Goal: Task Accomplishment & Management: Use online tool/utility

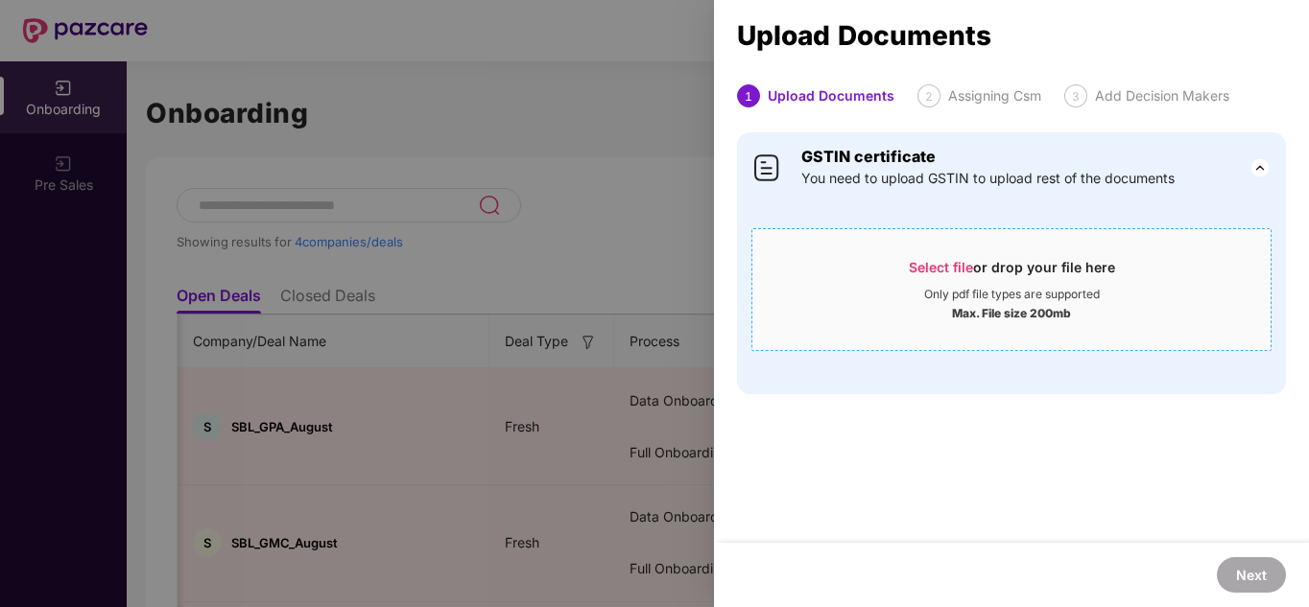
click at [964, 275] on div "Select file or drop your file here" at bounding box center [1012, 272] width 206 height 29
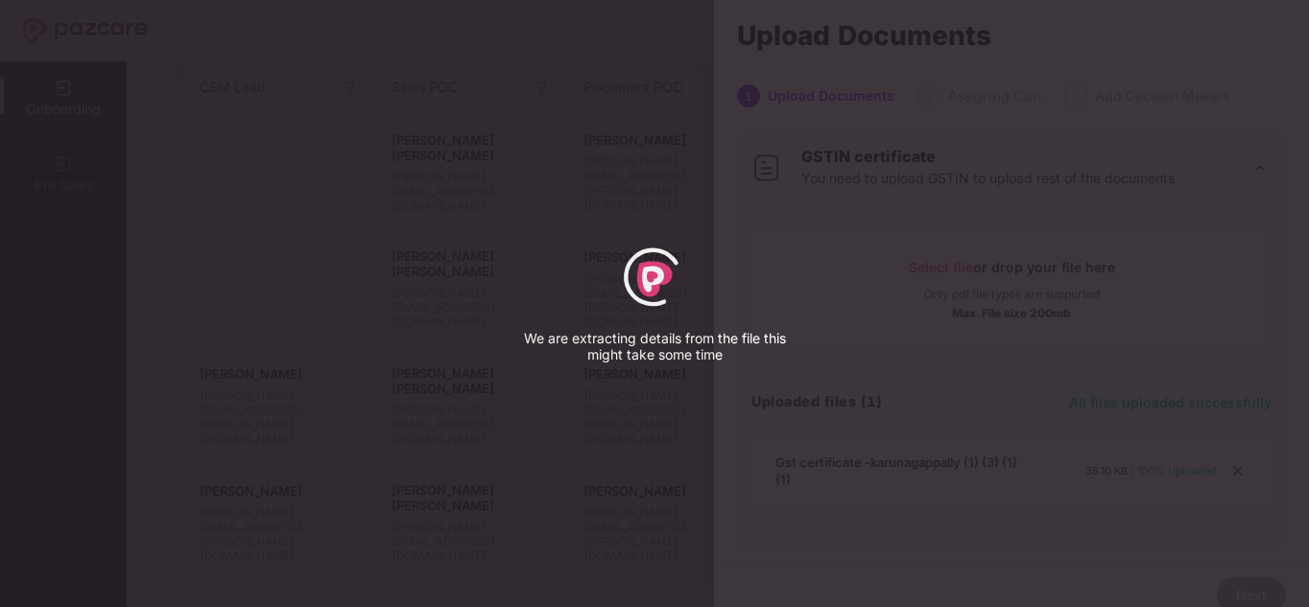
select select "*****"
select select "******"
select select "**********"
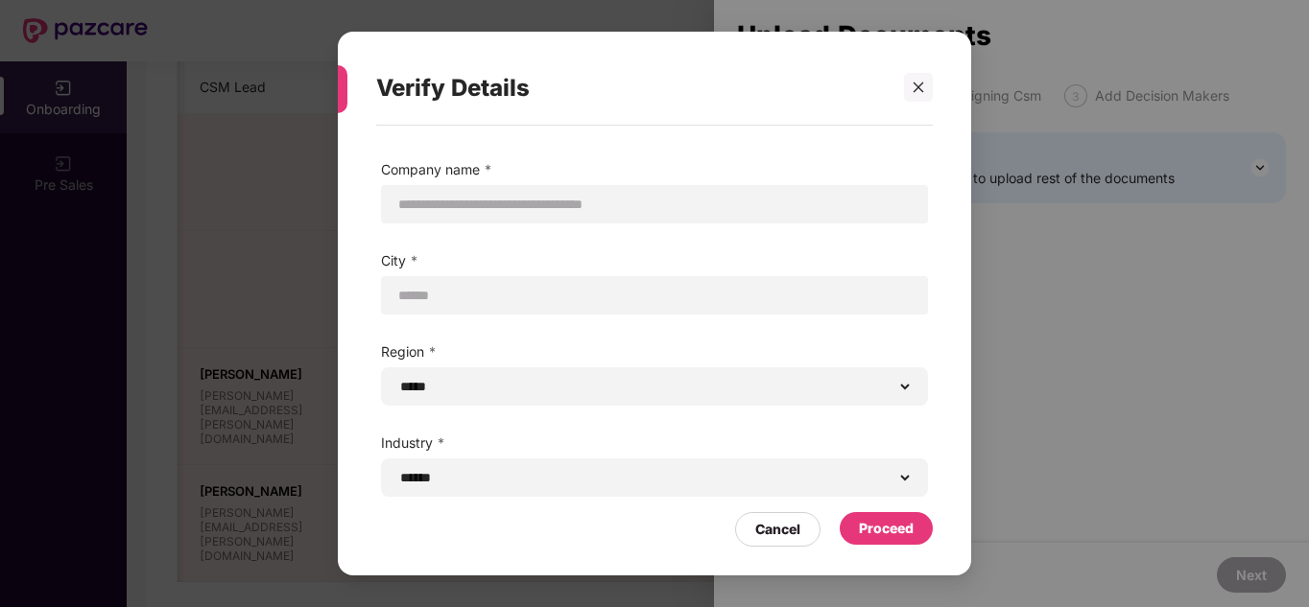
scroll to position [90, 0]
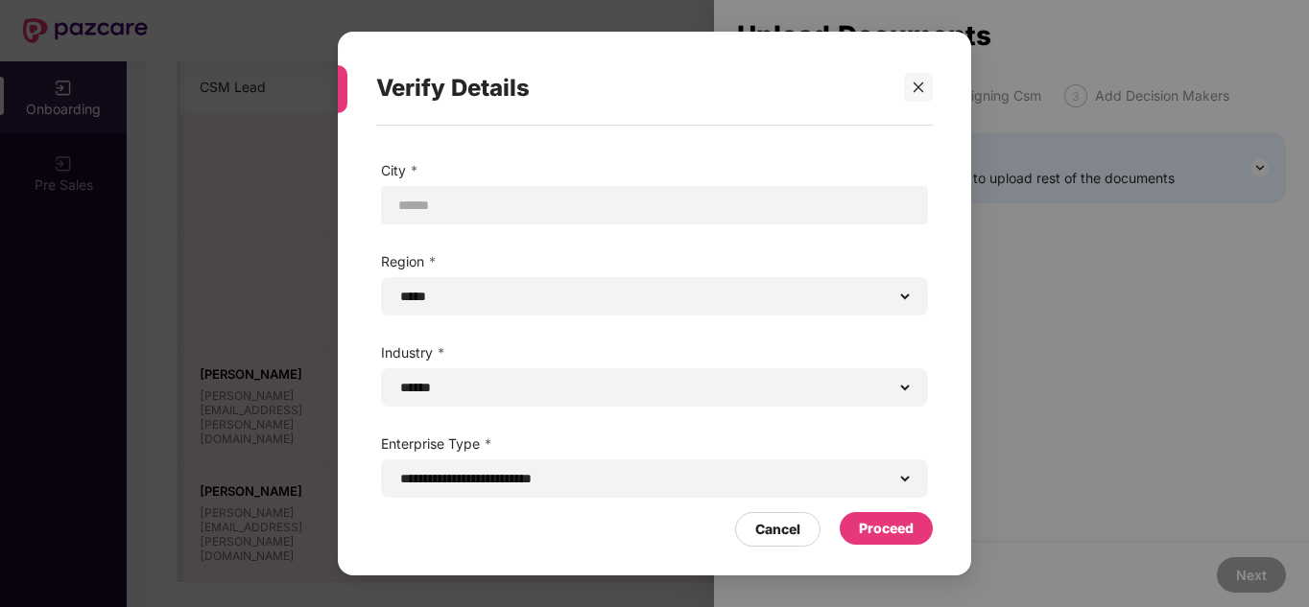
click at [898, 524] on div "Proceed" at bounding box center [886, 528] width 55 height 21
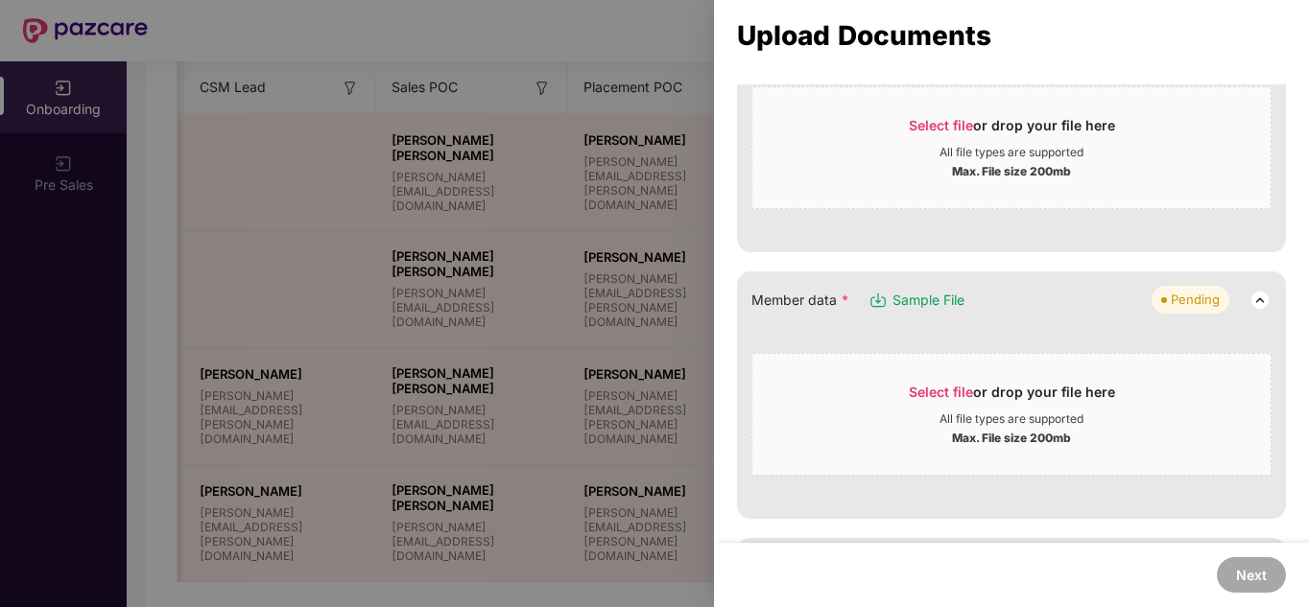
scroll to position [118, 0]
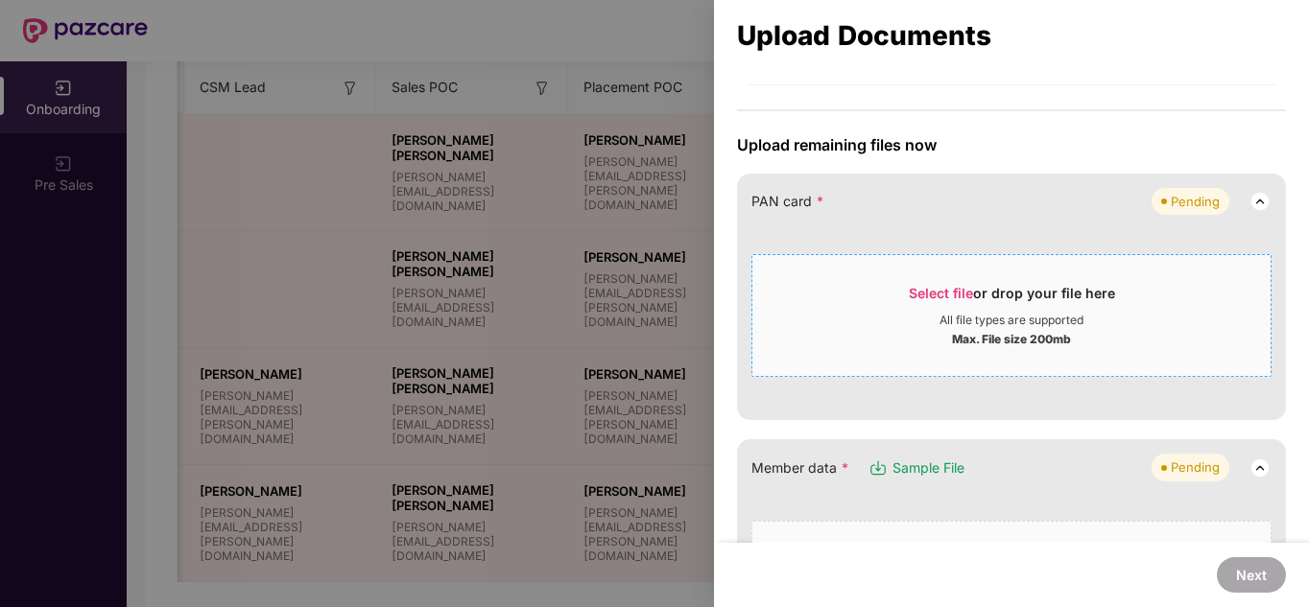
click at [886, 309] on div "Select file or drop your file here" at bounding box center [1011, 298] width 518 height 29
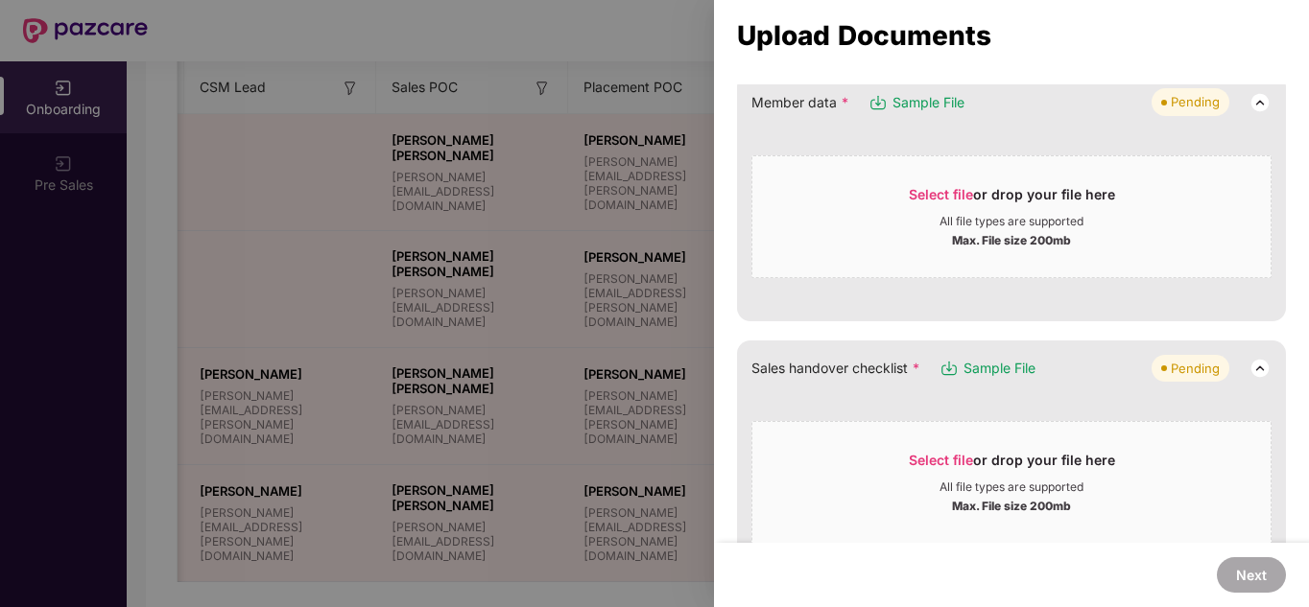
scroll to position [294, 0]
click at [944, 248] on span "Select file or drop your file here All file types are supported Max. File size …" at bounding box center [1011, 216] width 518 height 92
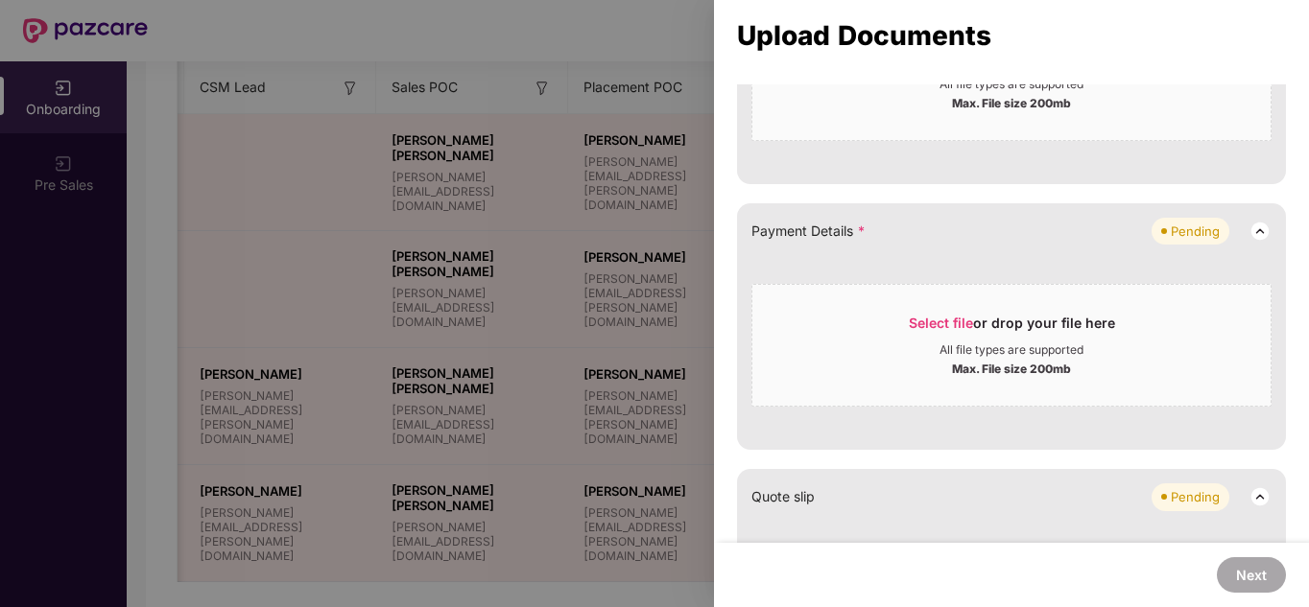
scroll to position [774, 0]
click at [994, 309] on span "Select file or drop your file here All file types are supported Max. File size …" at bounding box center [1011, 343] width 518 height 92
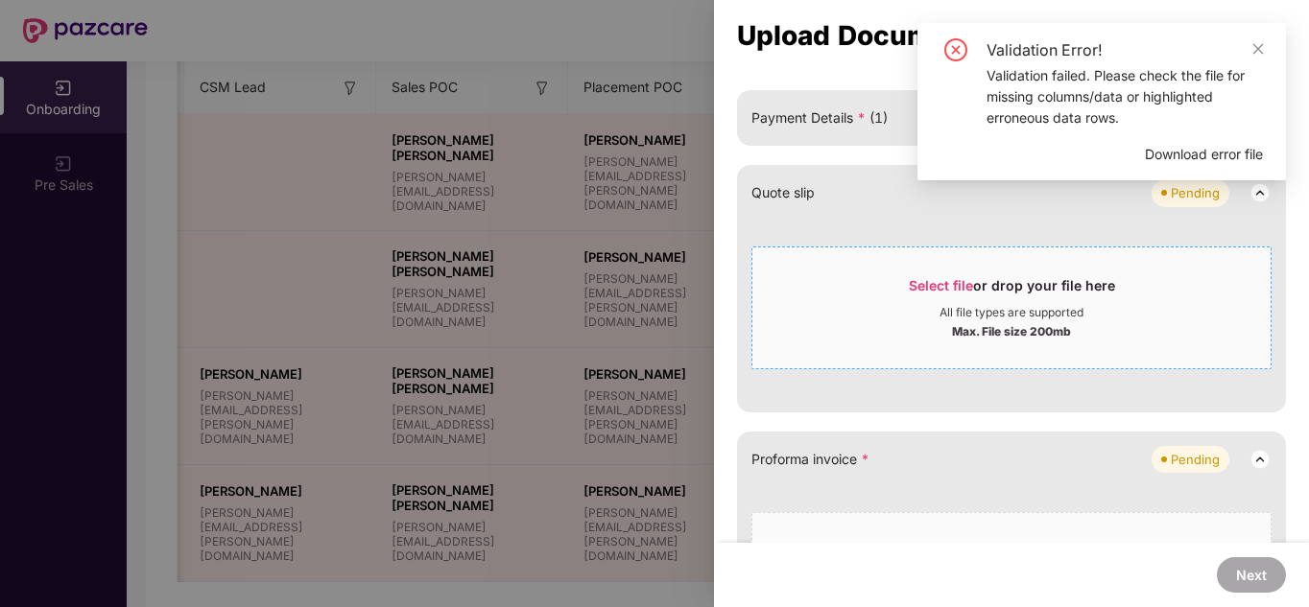
scroll to position [884, 0]
click at [821, 295] on div "Select file or drop your file here" at bounding box center [1011, 291] width 518 height 29
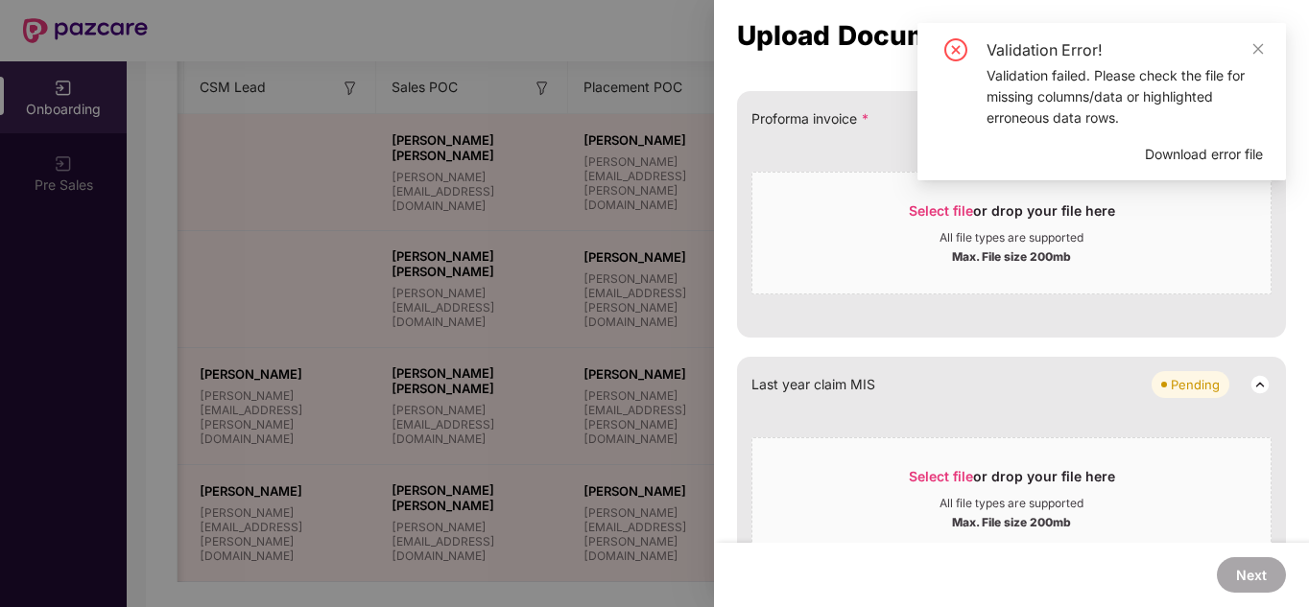
scroll to position [1034, 0]
click at [930, 275] on span "Select file or drop your file here All file types are supported Max. File size …" at bounding box center [1011, 234] width 518 height 92
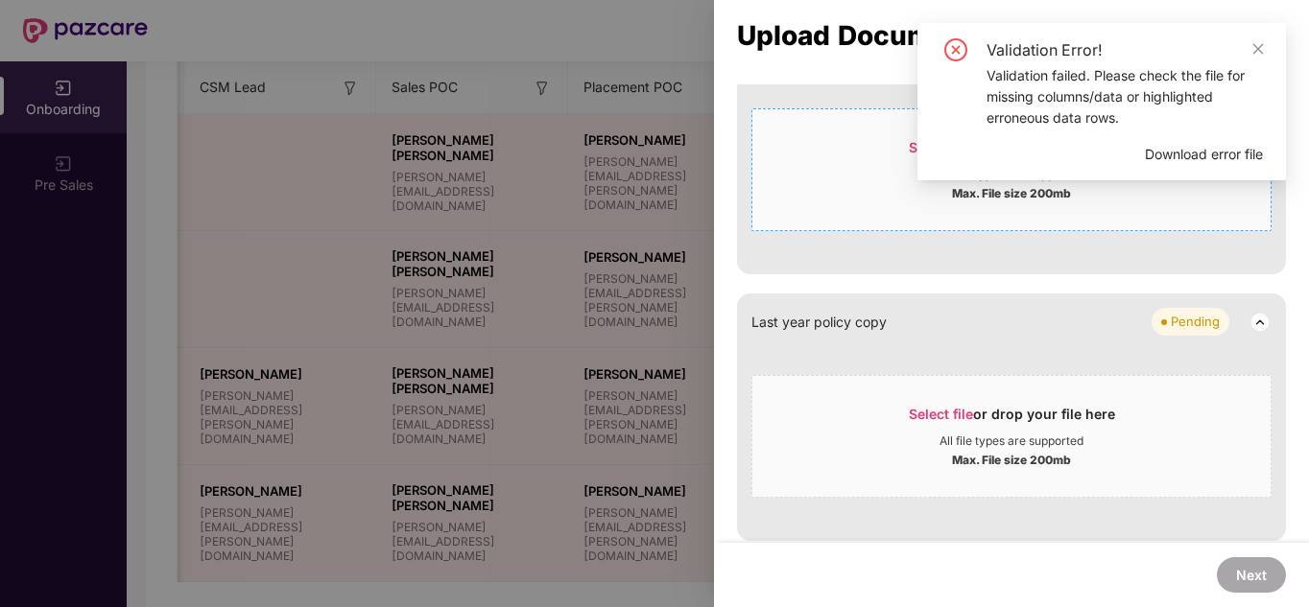
scroll to position [985, 0]
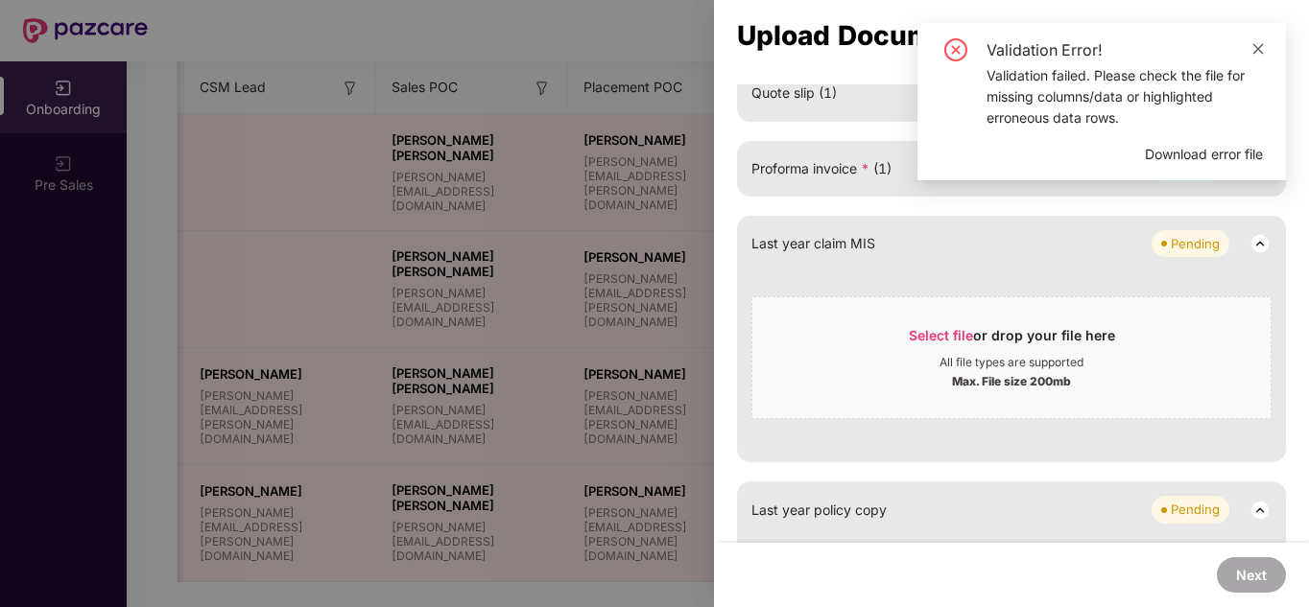
click at [1256, 46] on icon "close" at bounding box center [1258, 48] width 11 height 11
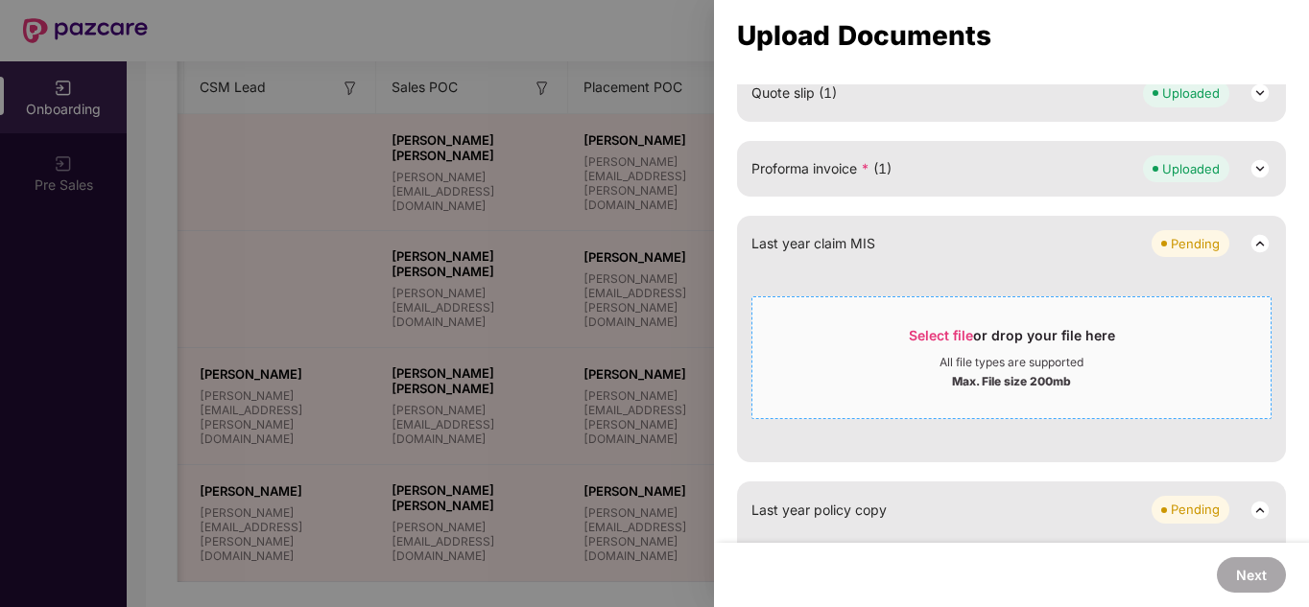
click at [999, 340] on div "Select file or drop your file here" at bounding box center [1012, 340] width 206 height 29
click at [941, 351] on div "Select file or drop your file here" at bounding box center [1012, 340] width 206 height 29
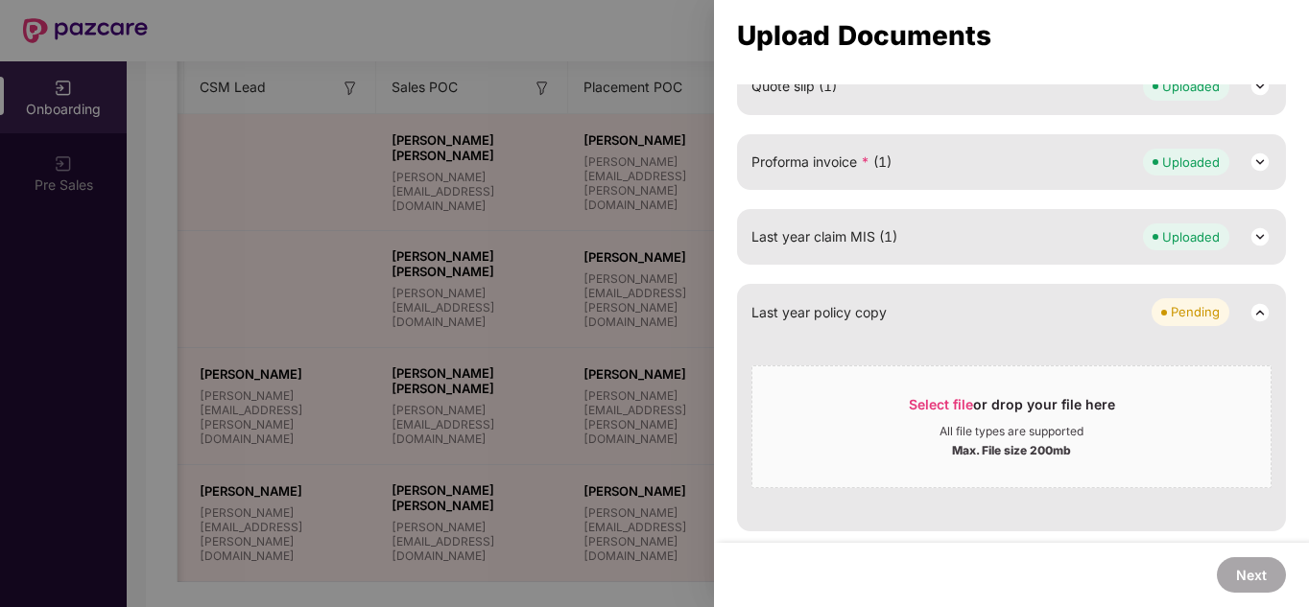
scroll to position [991, 0]
click at [1004, 450] on div "Max. File size 200mb" at bounding box center [1011, 449] width 119 height 19
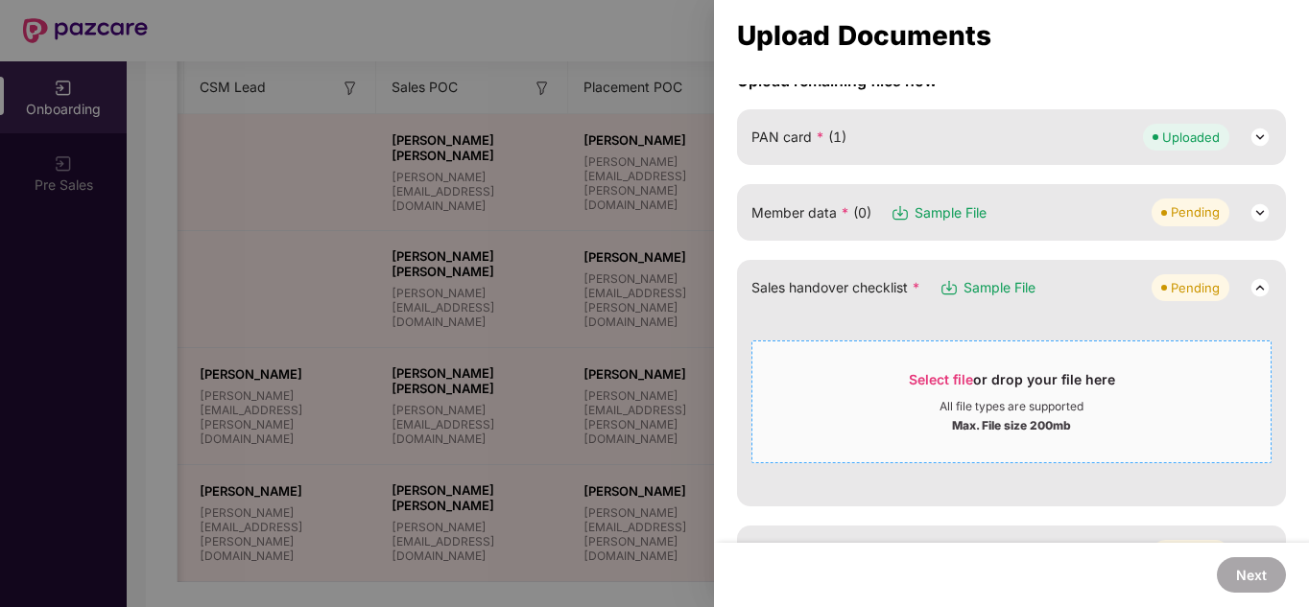
scroll to position [180, 0]
click at [1254, 225] on img at bounding box center [1260, 214] width 23 height 23
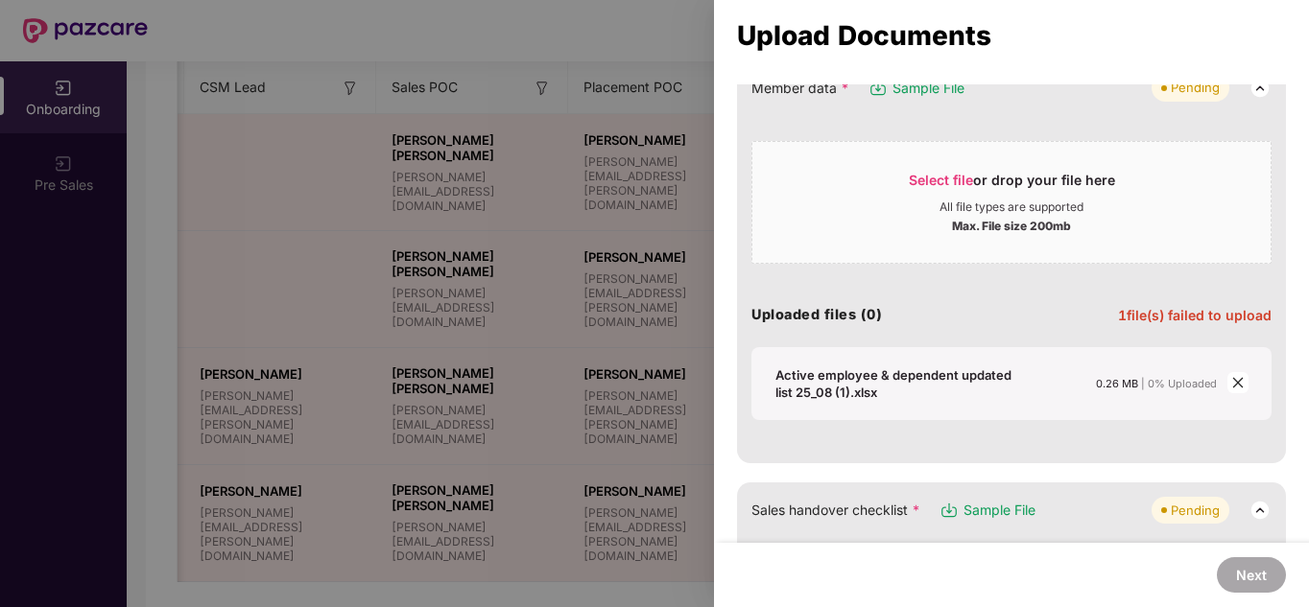
scroll to position [365, 0]
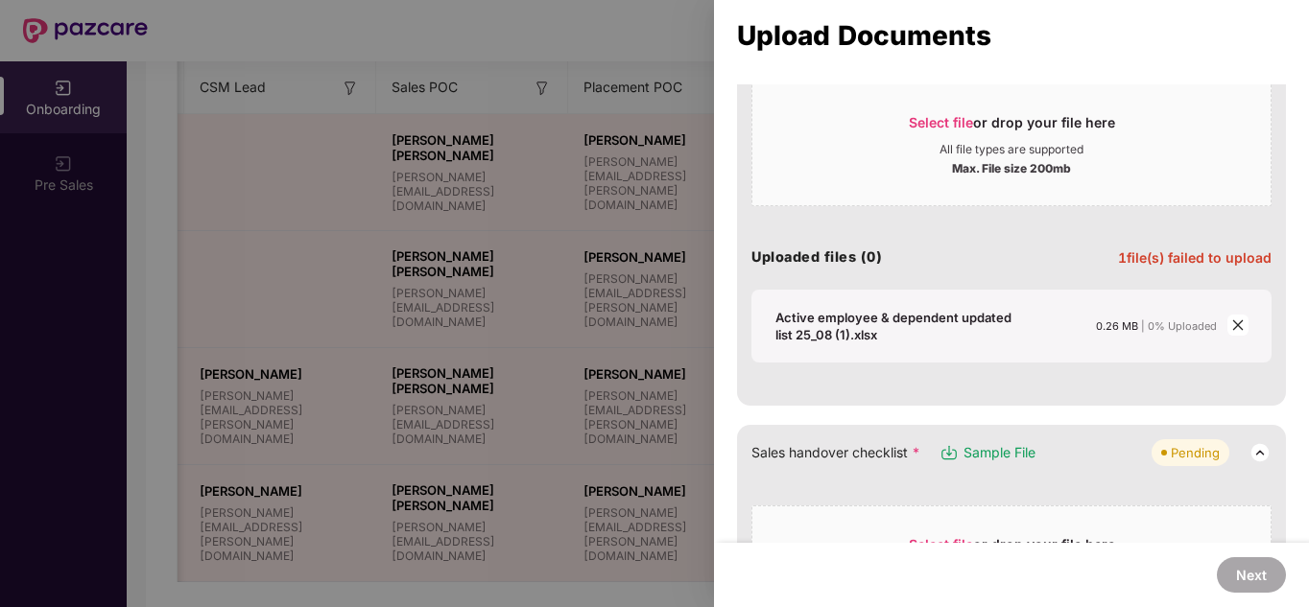
click at [1237, 322] on icon "close" at bounding box center [1237, 326] width 11 height 11
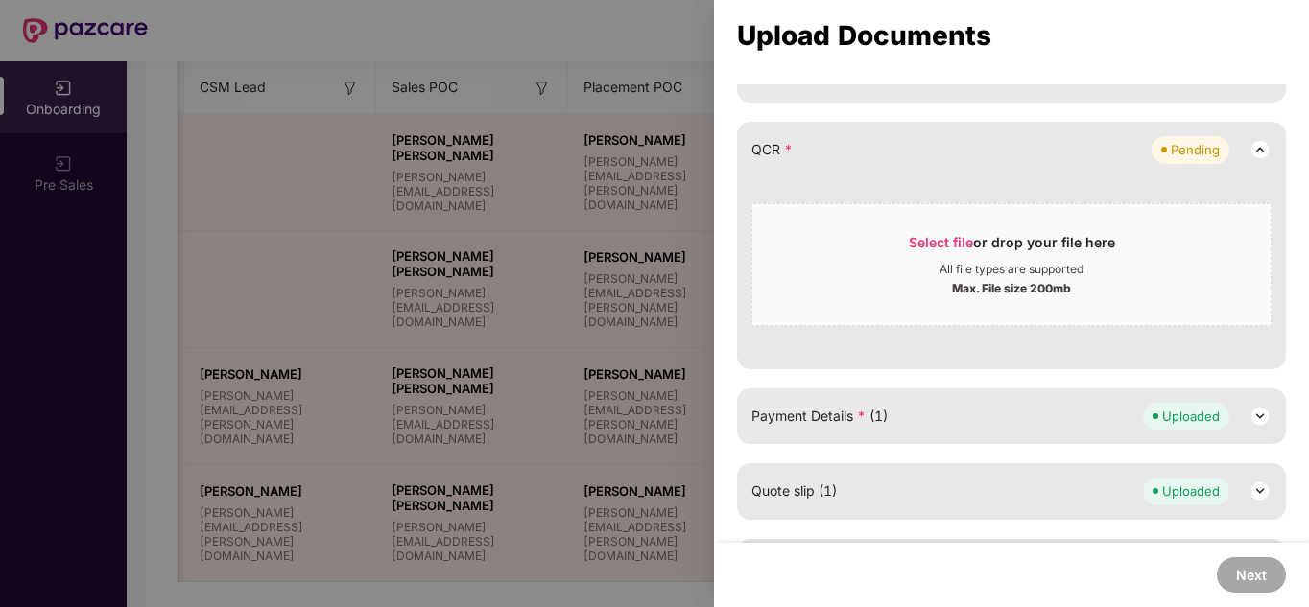
scroll to position [777, 0]
click at [976, 227] on span "Select file or drop your file here All file types are supported Max. File size …" at bounding box center [1011, 265] width 518 height 92
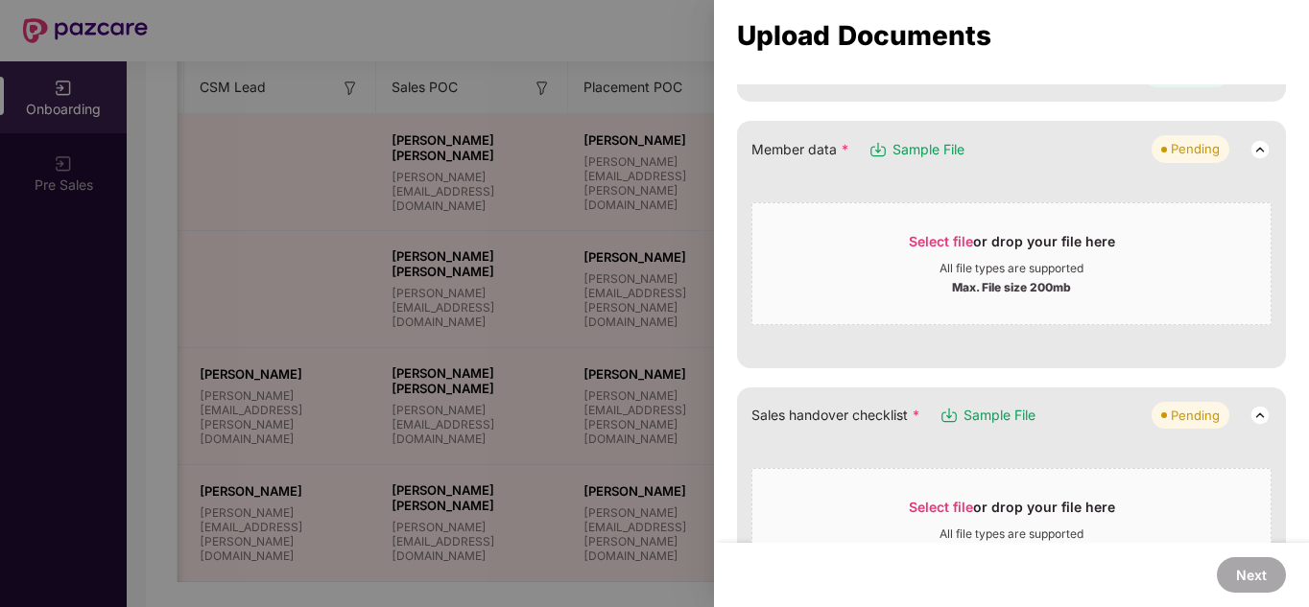
scroll to position [173, 0]
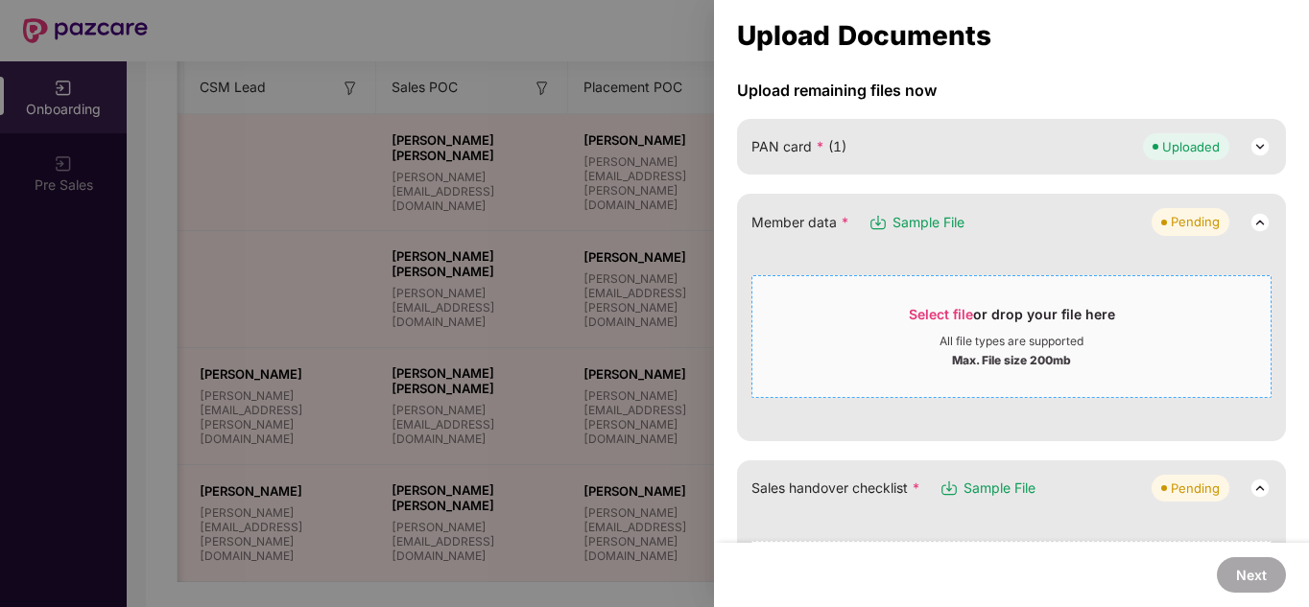
click at [1016, 322] on div "Select file or drop your file here" at bounding box center [1012, 319] width 206 height 29
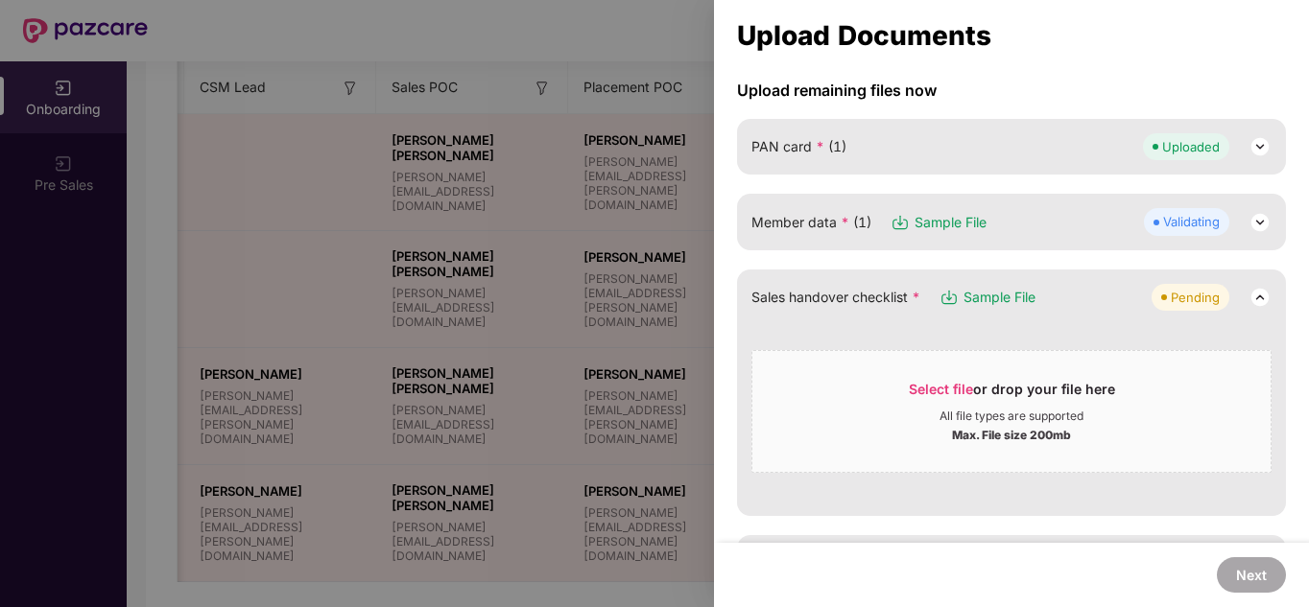
scroll to position [97, 0]
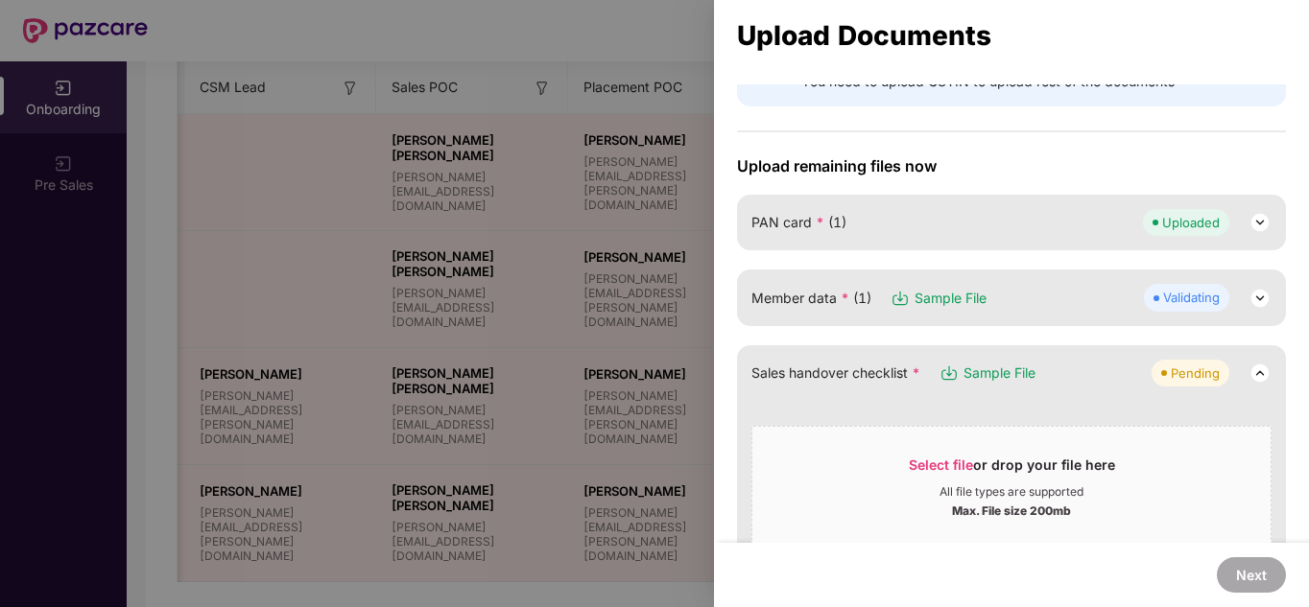
click at [1258, 302] on img at bounding box center [1260, 298] width 23 height 23
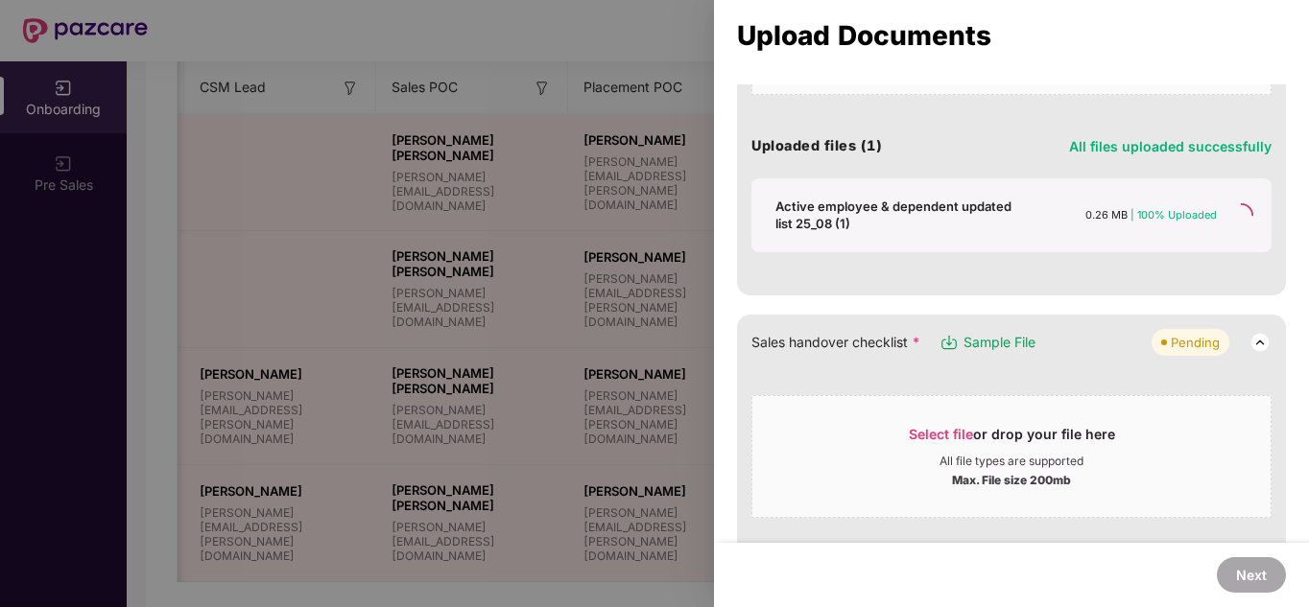
scroll to position [401, 0]
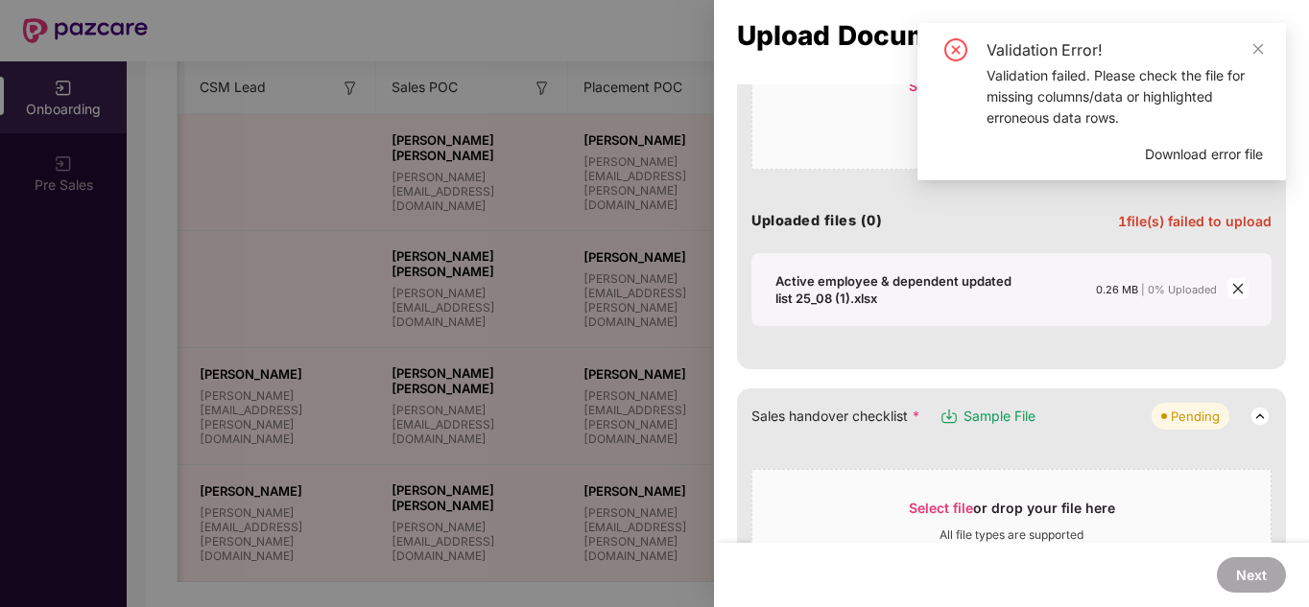
click at [1233, 289] on icon "close" at bounding box center [1237, 289] width 11 height 11
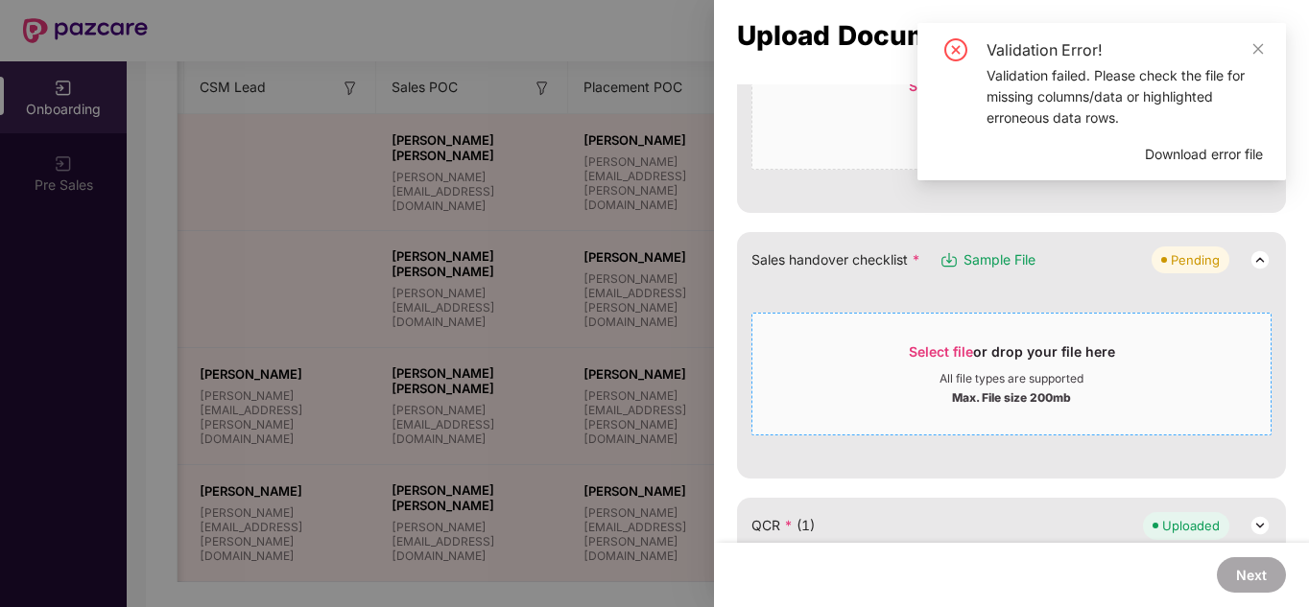
scroll to position [197, 0]
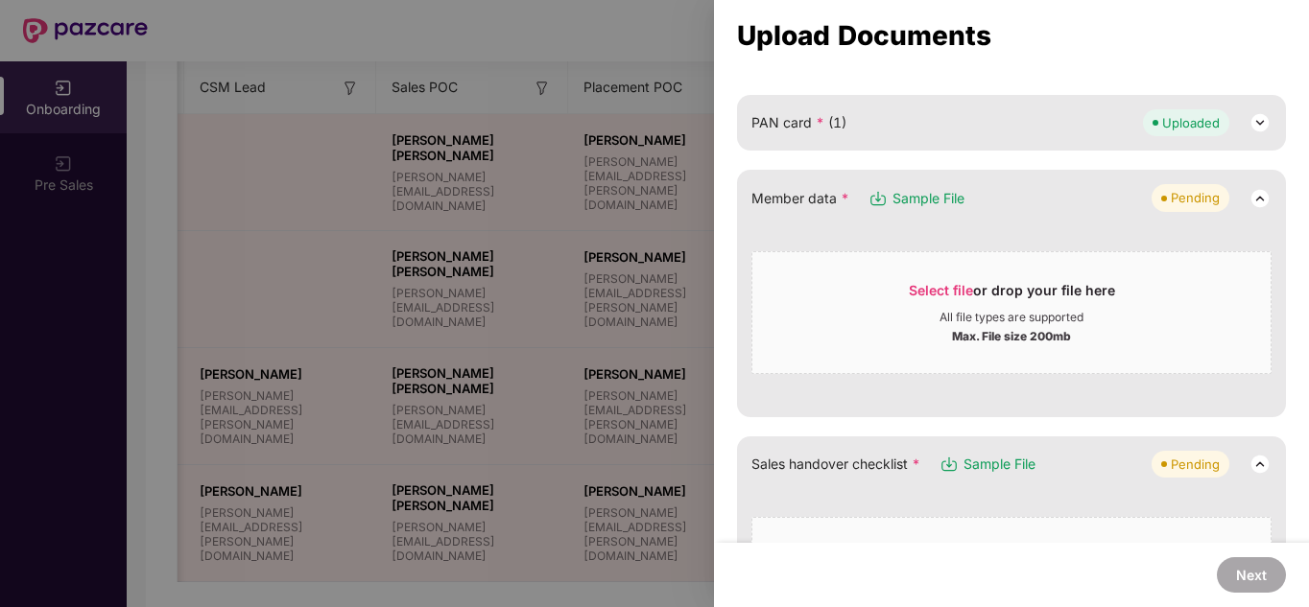
click at [617, 206] on div at bounding box center [654, 303] width 1309 height 607
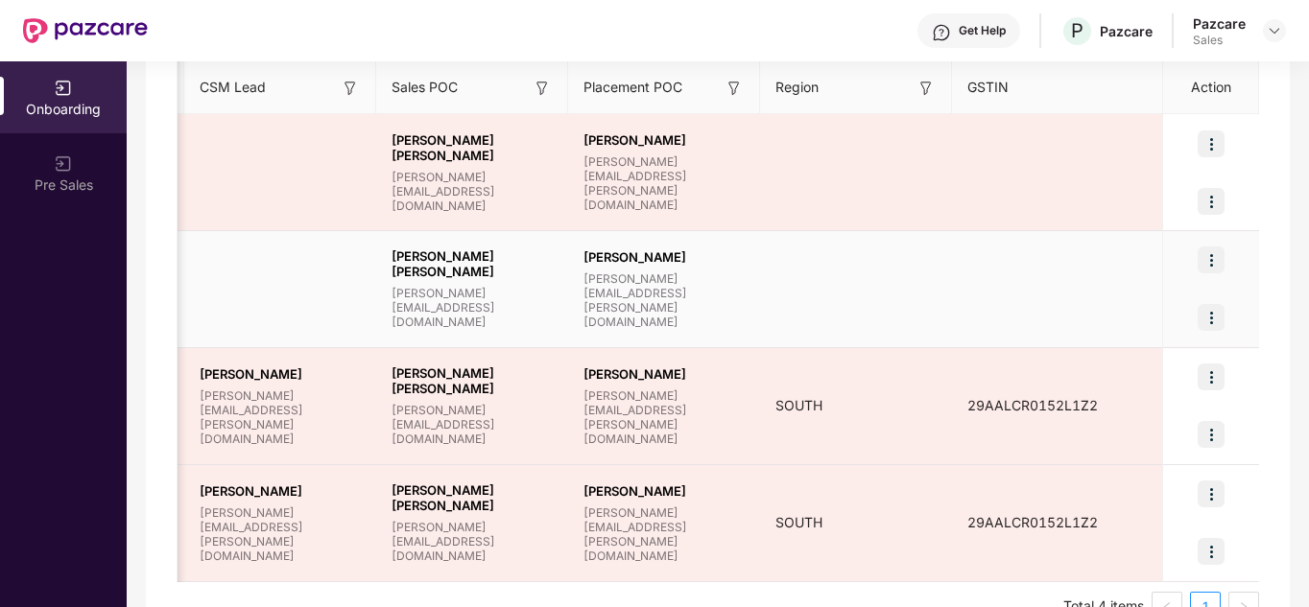
scroll to position [0, 0]
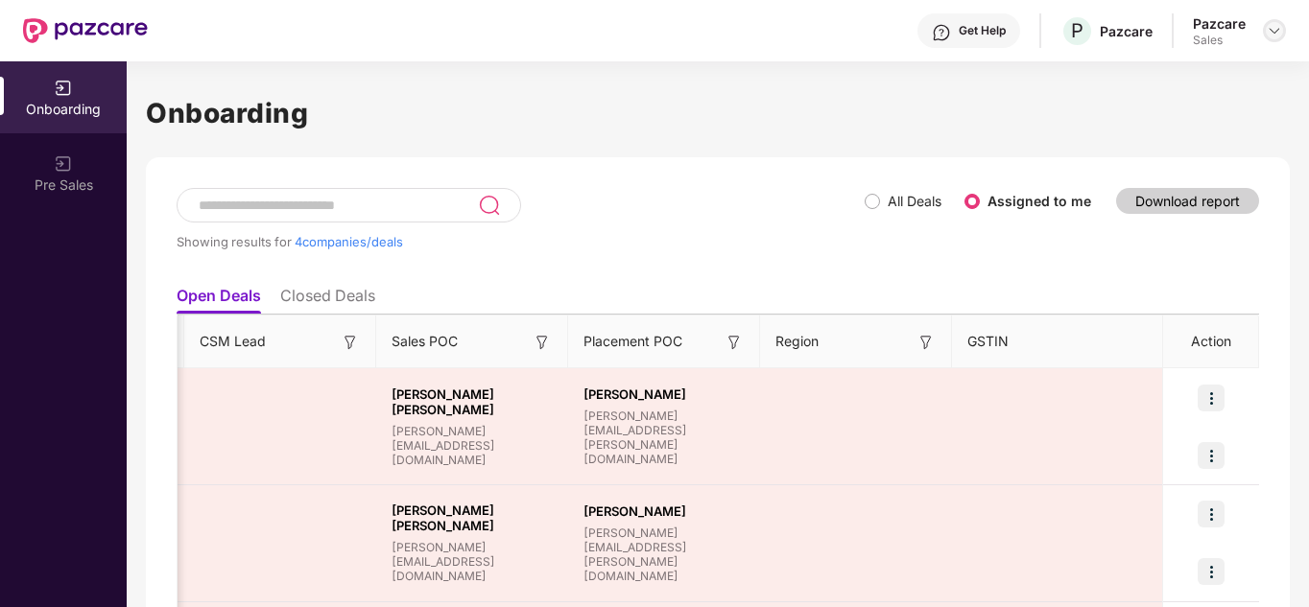
click at [1281, 39] on div at bounding box center [1274, 30] width 23 height 23
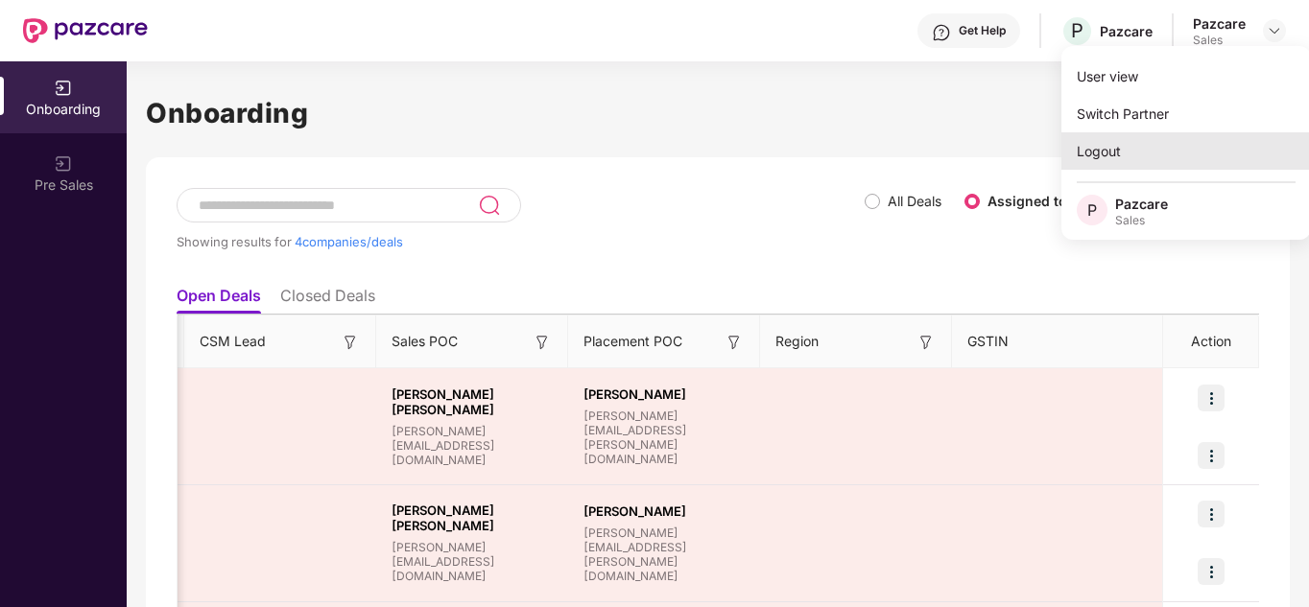
click at [1076, 151] on div "Logout" at bounding box center [1186, 150] width 250 height 37
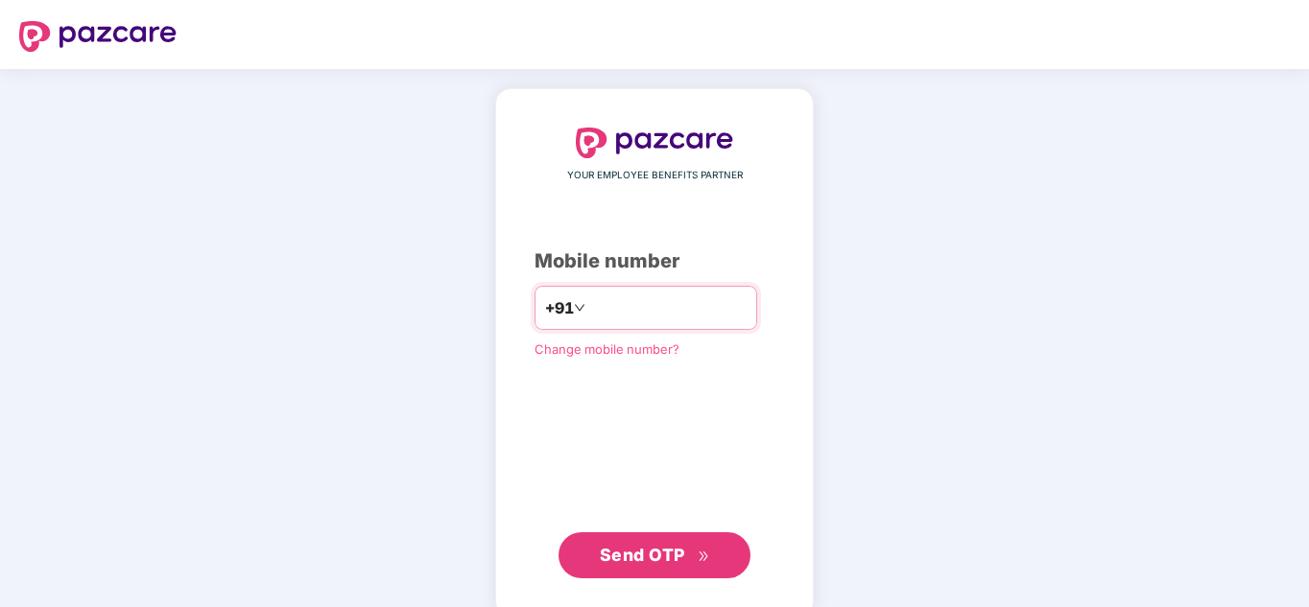
paste input "**********"
type input "**********"
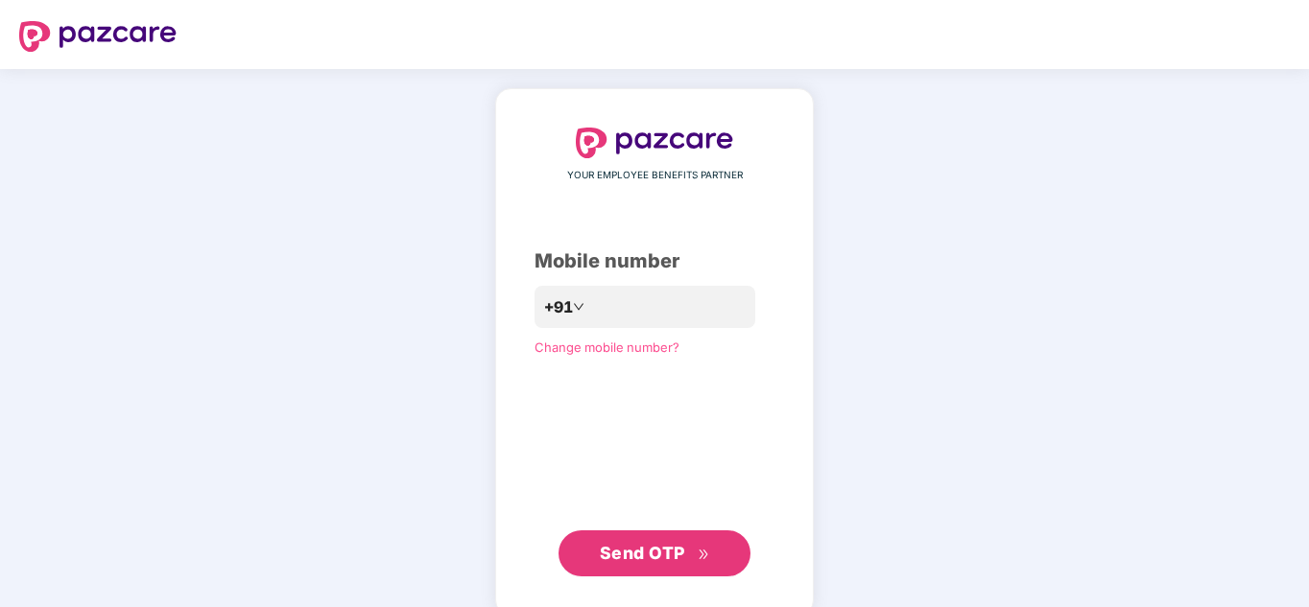
click at [651, 553] on span "Send OTP" at bounding box center [642, 553] width 85 height 20
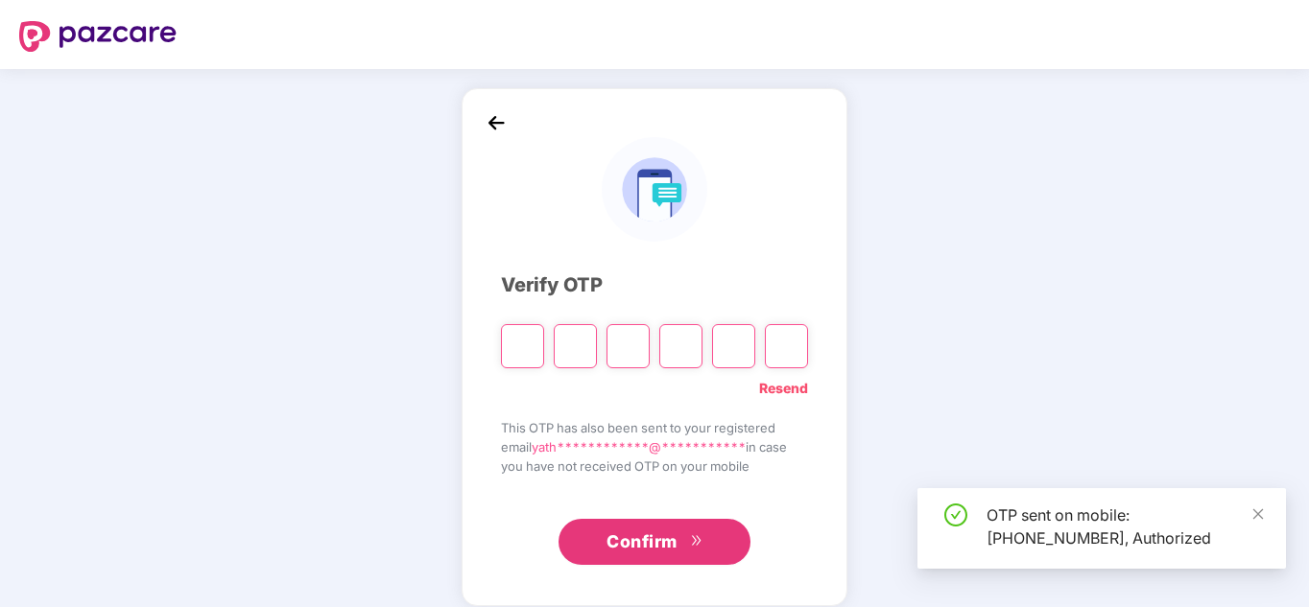
type input "*"
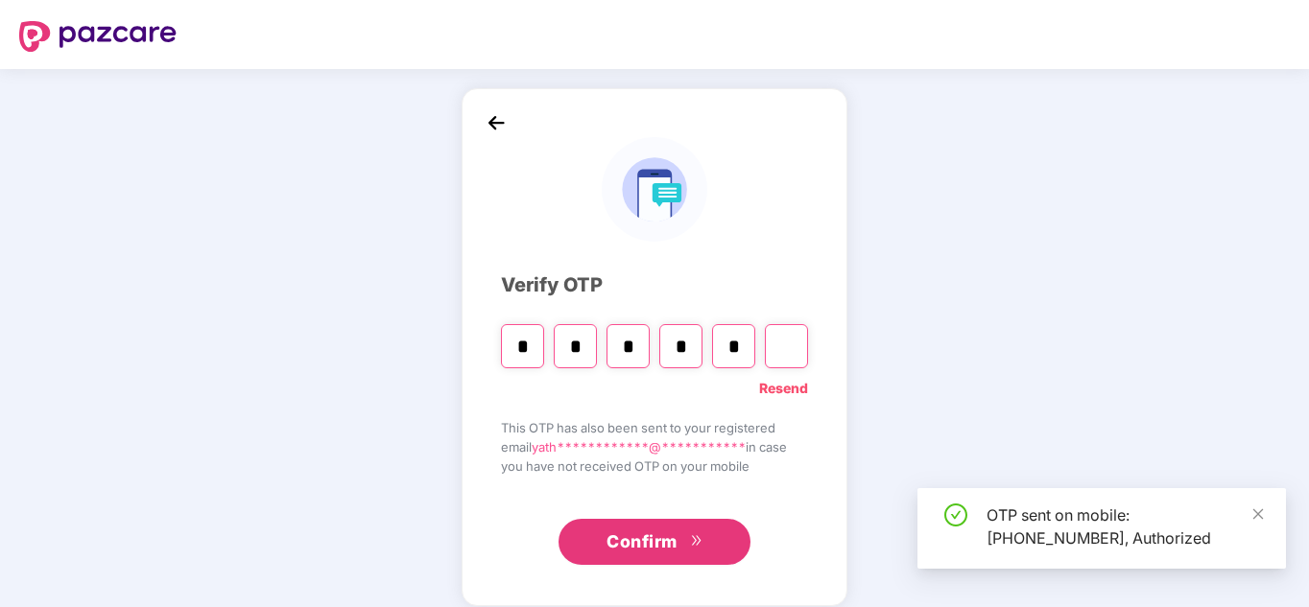
type input "*"
